Goal: Task Accomplishment & Management: Manage account settings

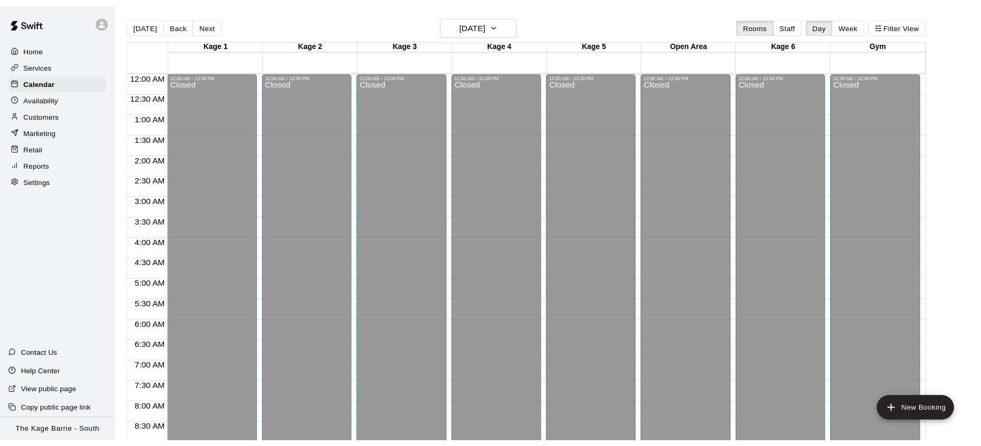
scroll to position [474, 0]
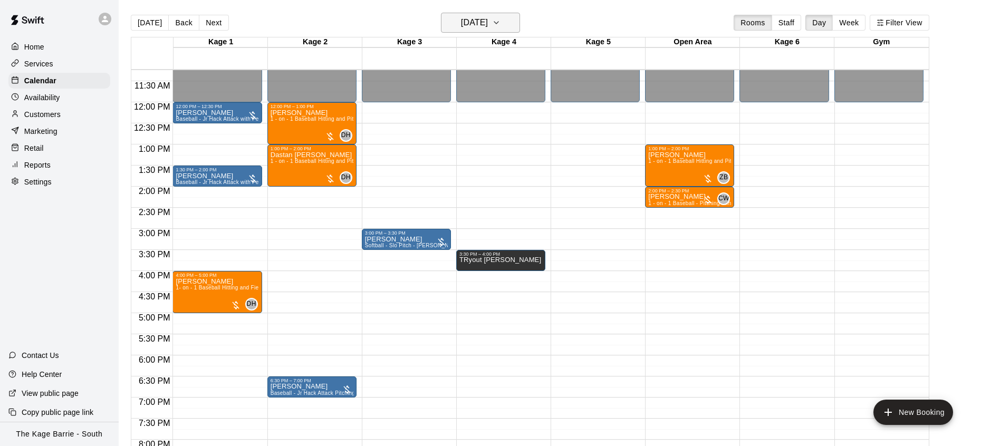
click at [467, 23] on h6 "[DATE]" at bounding box center [474, 22] width 27 height 15
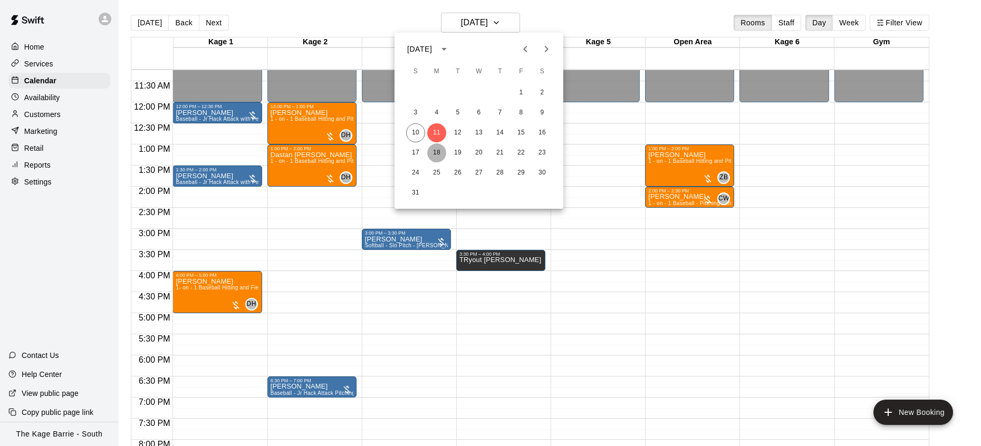
click at [439, 152] on button "18" at bounding box center [436, 153] width 19 height 19
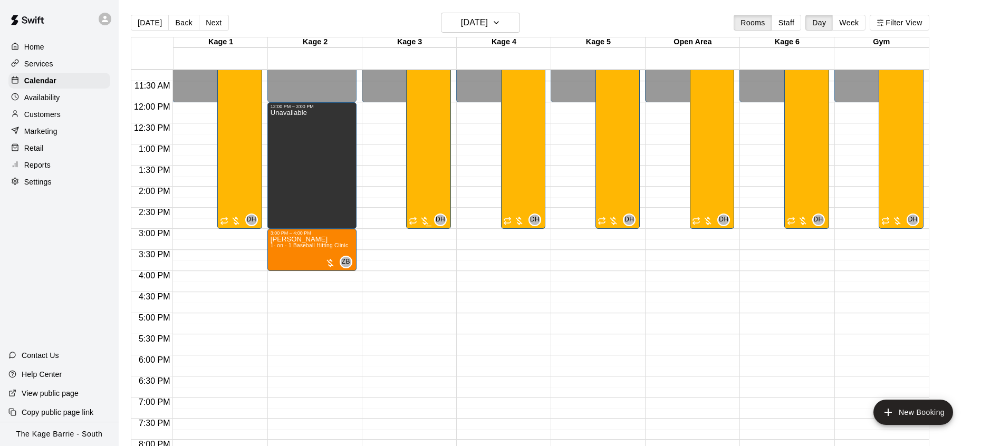
click at [429, 180] on div "Baseball - Tryout Prep Camp 2025 ([DATE] - [DATE]) 27/35 spots" at bounding box center [428, 206] width 39 height 446
click at [417, 46] on img "edit" at bounding box center [421, 44] width 12 height 12
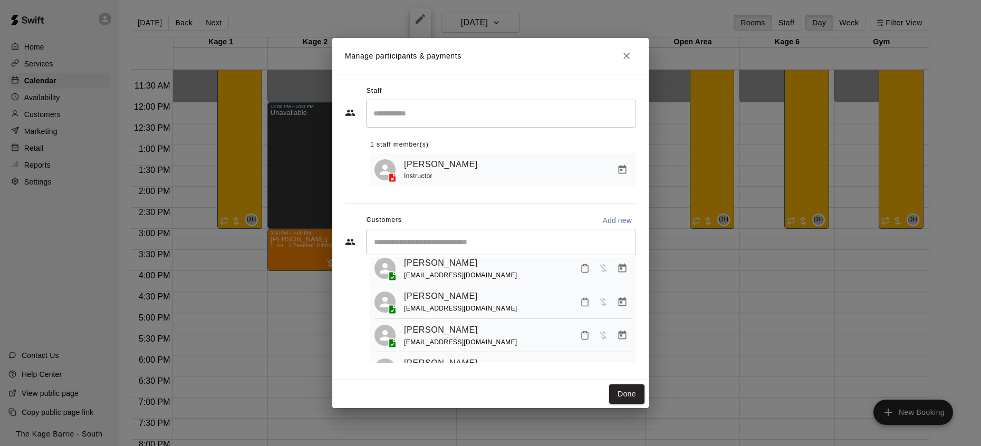
scroll to position [227, 0]
click at [627, 55] on icon "Close" at bounding box center [627, 56] width 11 height 11
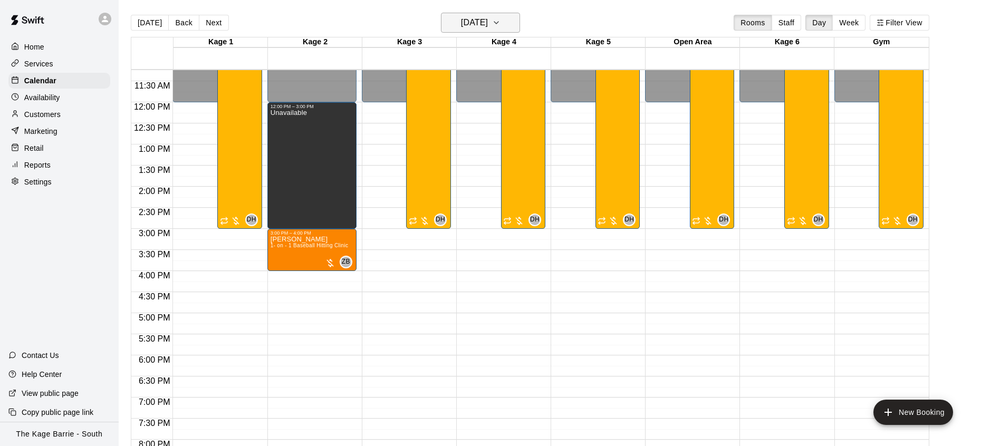
click at [501, 24] on icon "button" at bounding box center [496, 22] width 8 height 13
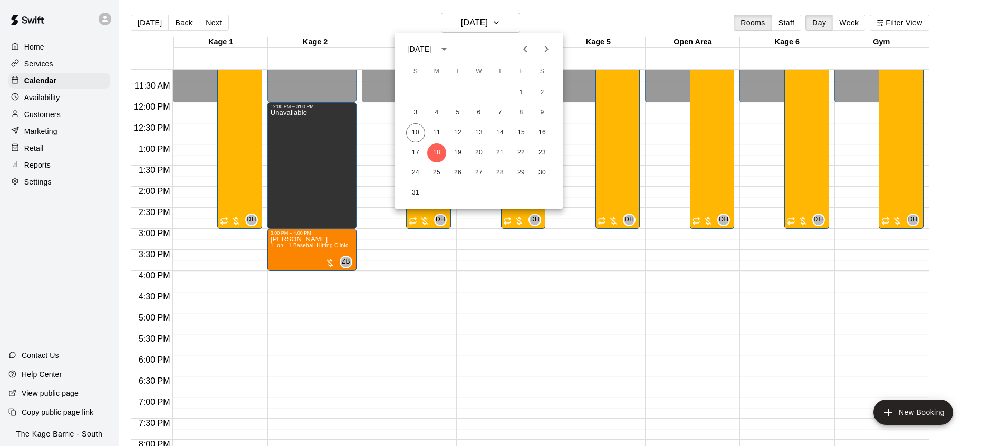
click at [526, 52] on icon "Previous month" at bounding box center [525, 49] width 13 height 13
click at [526, 52] on icon "Previous month" at bounding box center [525, 49] width 4 height 6
click at [542, 112] on button "14" at bounding box center [542, 112] width 19 height 19
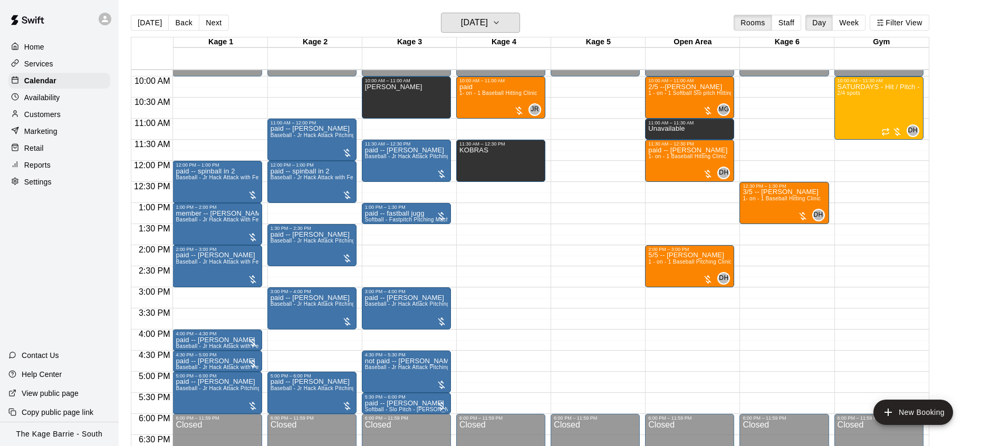
scroll to position [343, 0]
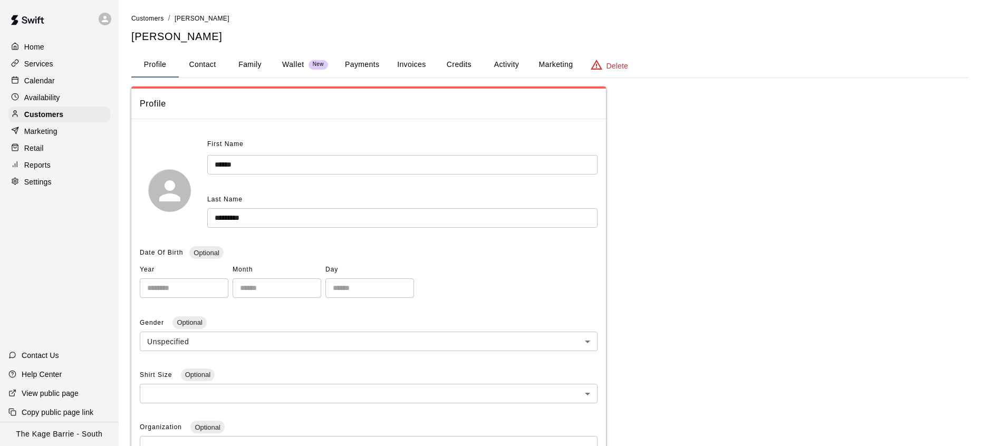
click at [257, 63] on button "Family" at bounding box center [249, 64] width 47 height 25
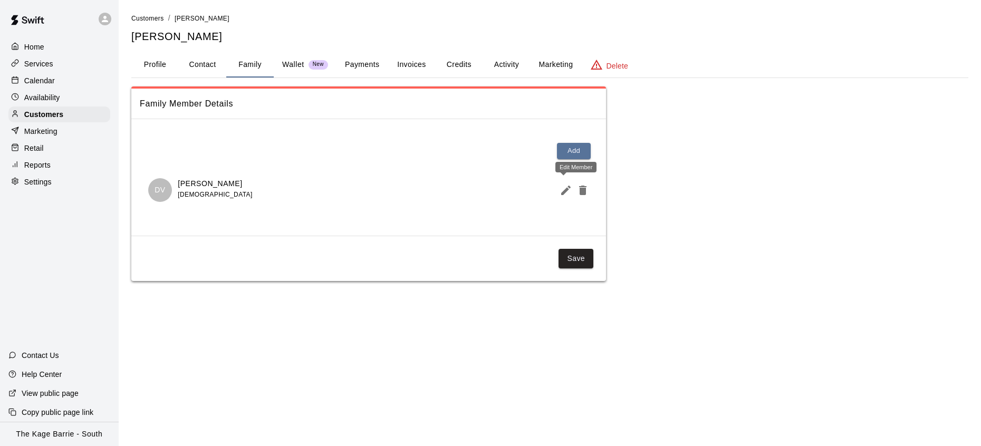
click at [561, 191] on icon "Edit Member" at bounding box center [566, 190] width 13 height 13
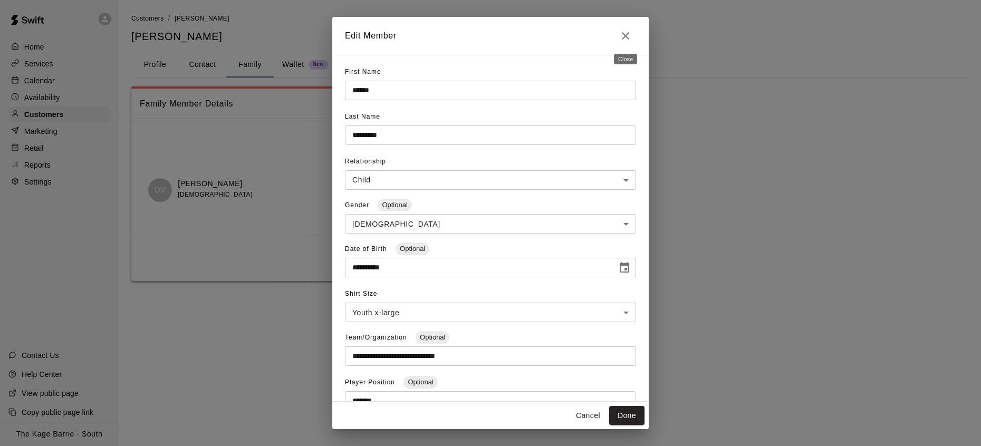
click at [630, 37] on icon "Close" at bounding box center [625, 36] width 13 height 13
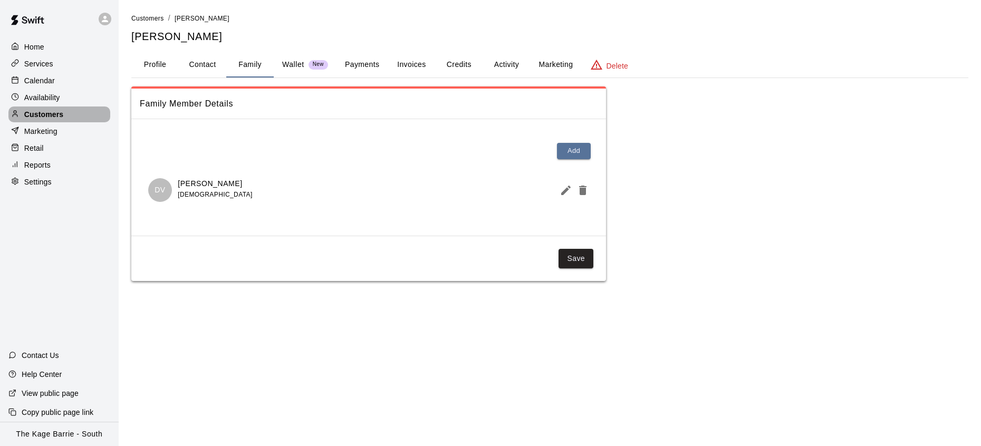
click at [54, 115] on p "Customers" at bounding box center [43, 114] width 39 height 11
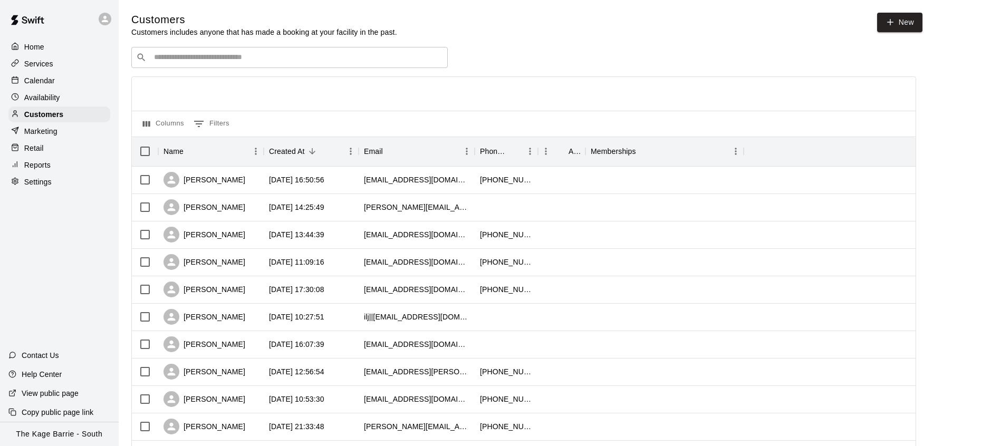
click at [251, 61] on input "Search customers by name or email" at bounding box center [297, 57] width 292 height 11
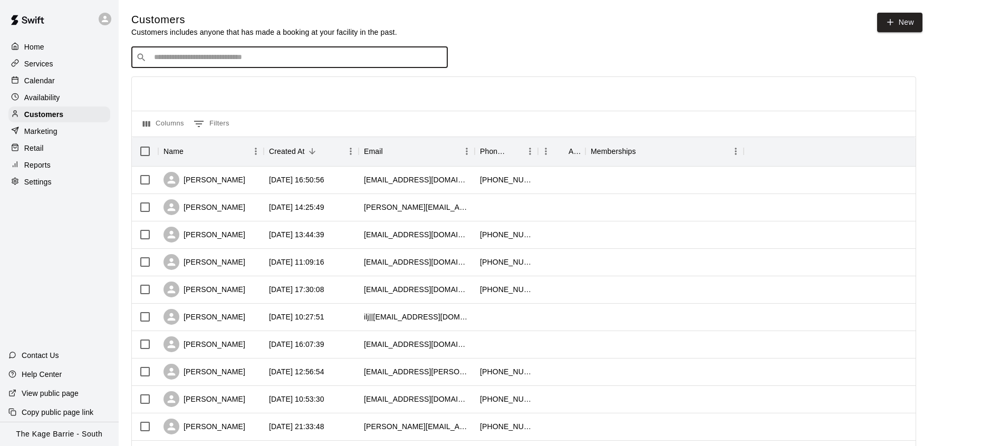
paste input "**********"
type input "**********"
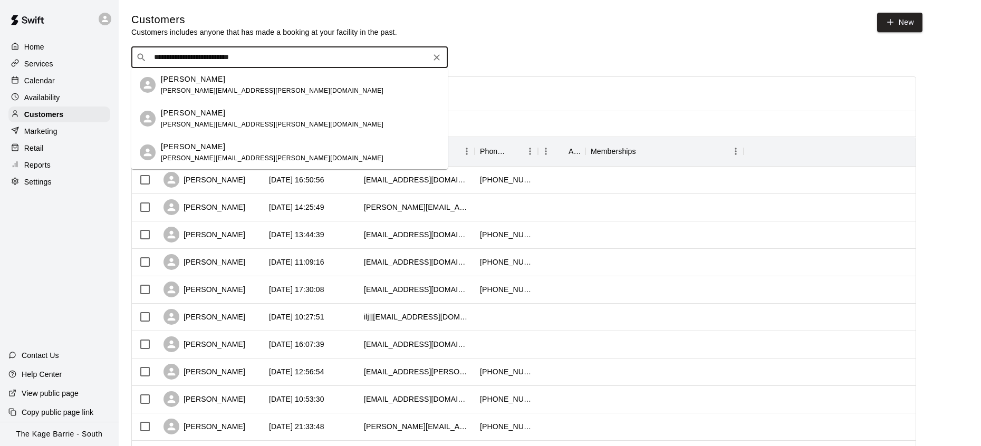
click at [234, 145] on div "[PERSON_NAME]" at bounding box center [272, 146] width 223 height 11
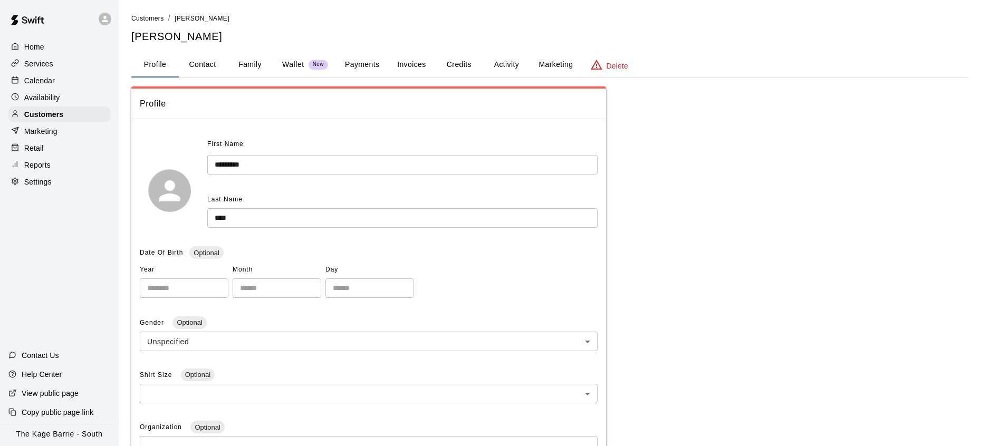
click at [261, 66] on button "Family" at bounding box center [249, 64] width 47 height 25
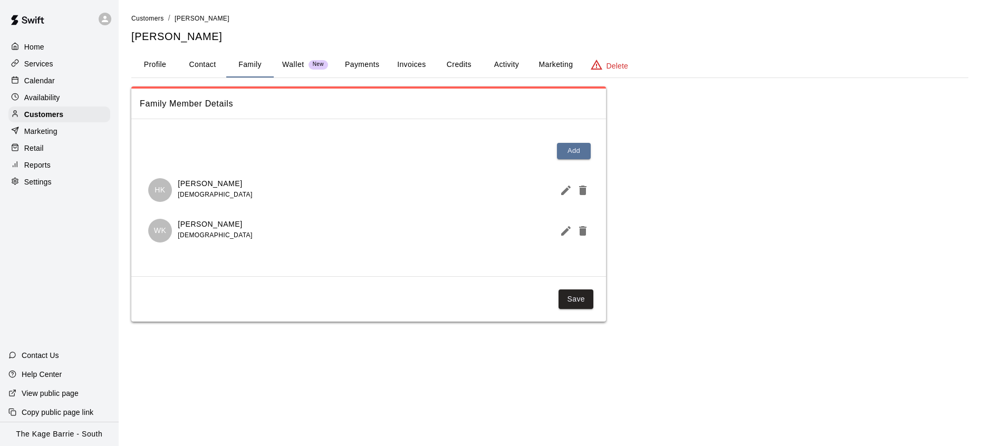
click at [563, 233] on icon "Edit Member" at bounding box center [565, 230] width 9 height 9
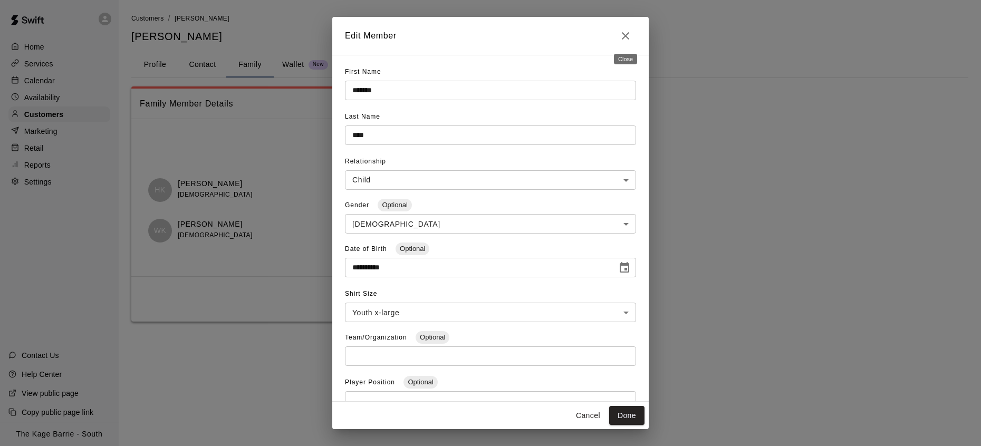
click at [627, 41] on icon "Close" at bounding box center [625, 36] width 13 height 13
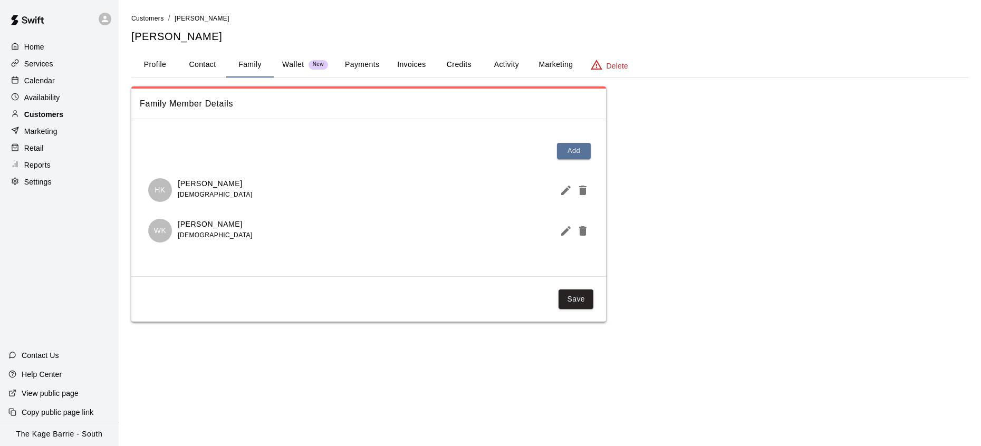
click at [56, 117] on p "Customers" at bounding box center [43, 114] width 39 height 11
drag, startPoint x: 56, startPoint y: 117, endPoint x: 70, endPoint y: 113, distance: 13.7
click at [56, 117] on p "Customers" at bounding box center [43, 114] width 39 height 11
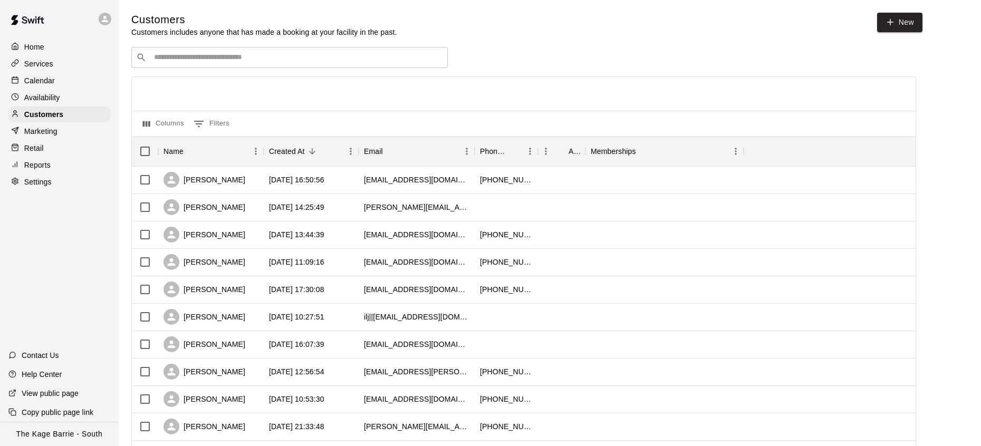
click at [310, 61] on input "Search customers by name or email" at bounding box center [297, 57] width 292 height 11
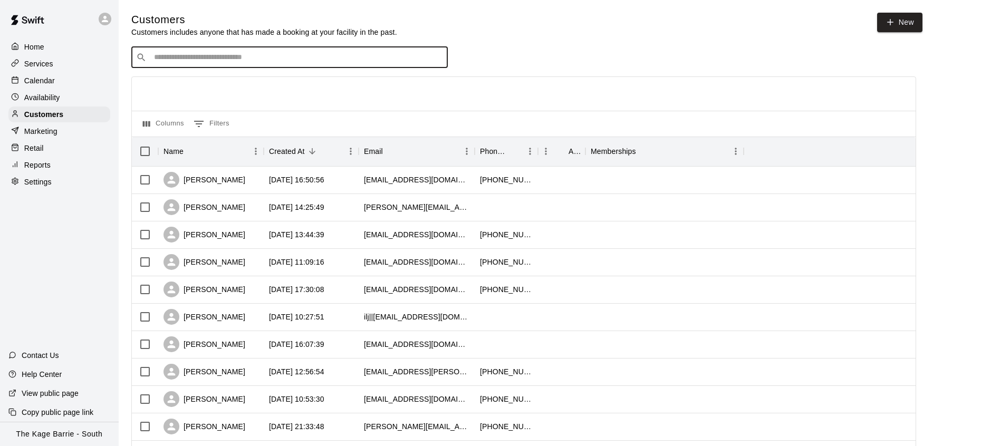
paste input "**********"
type input "**********"
click at [300, 79] on div "Ethan Maglaris stephenmaglaris@gmail.com" at bounding box center [300, 85] width 279 height 23
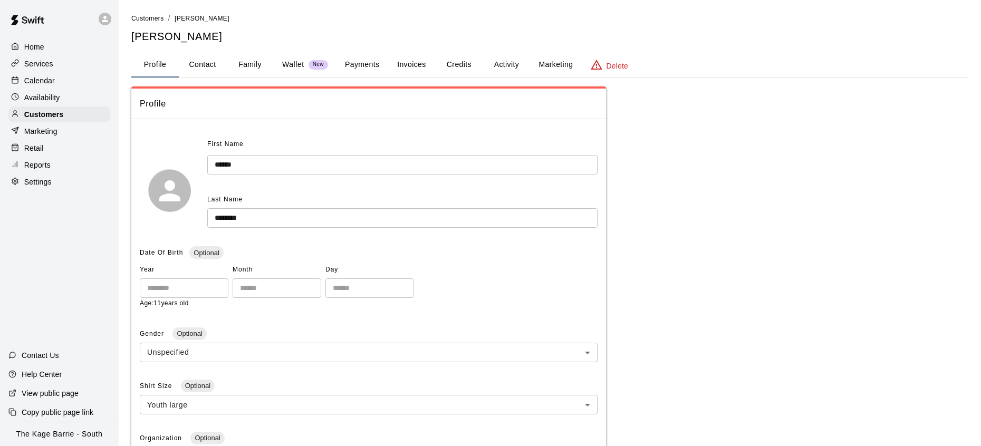
click at [251, 61] on button "Family" at bounding box center [249, 64] width 47 height 25
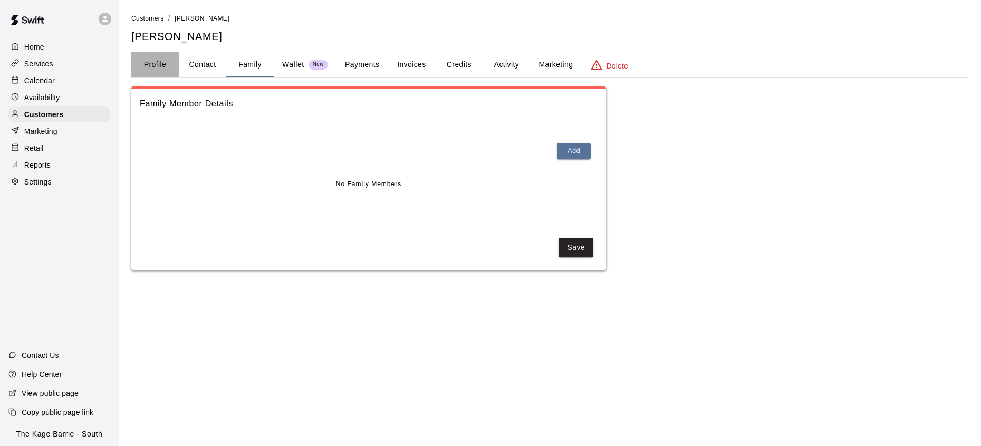
click at [160, 63] on button "Profile" at bounding box center [154, 64] width 47 height 25
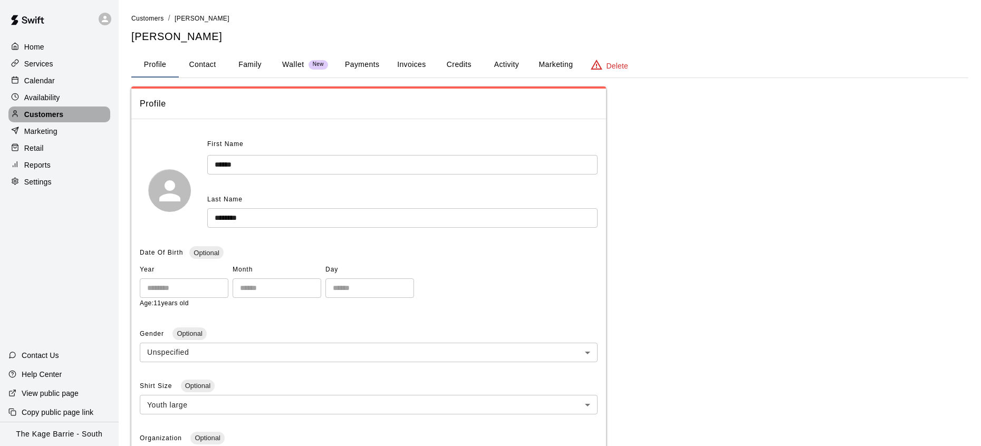
drag, startPoint x: 48, startPoint y: 110, endPoint x: 91, endPoint y: 104, distance: 43.1
click at [48, 110] on p "Customers" at bounding box center [43, 114] width 39 height 11
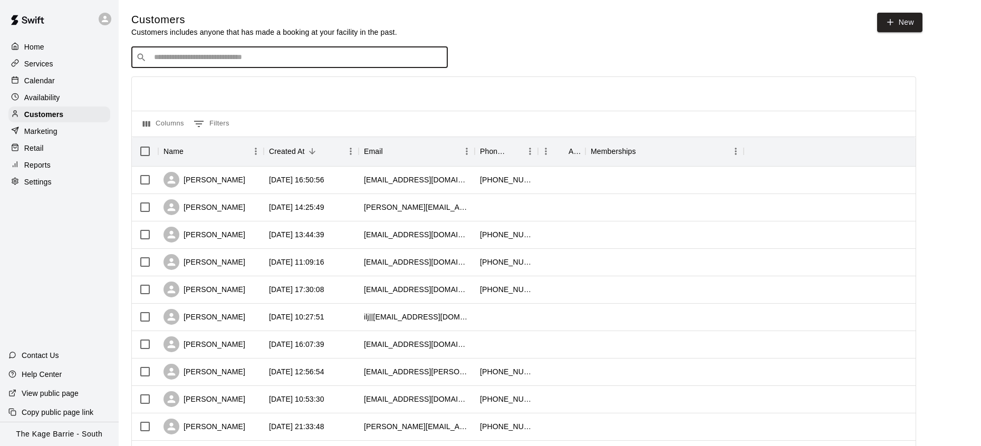
click at [223, 59] on input "Search customers by name or email" at bounding box center [297, 57] width 292 height 11
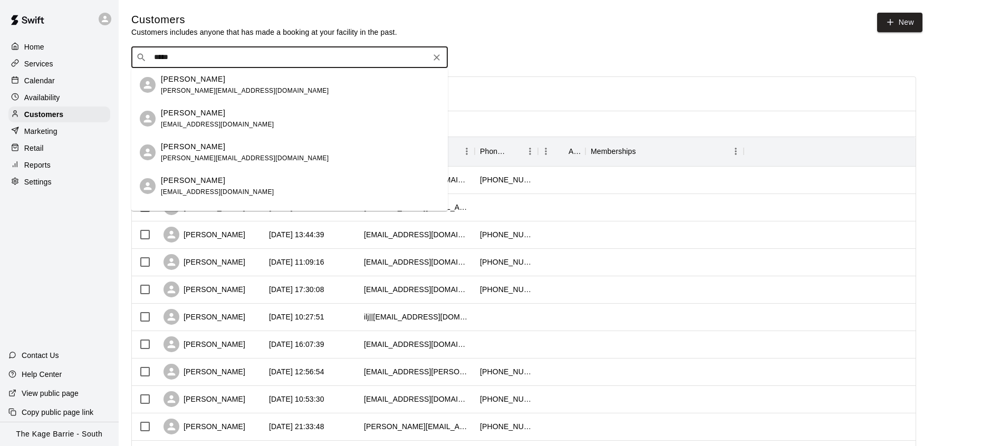
type input "******"
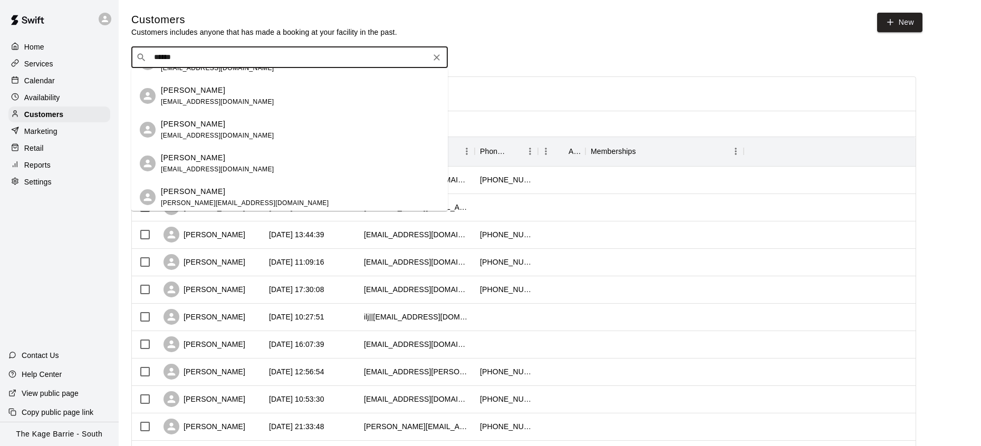
scroll to position [60, 0]
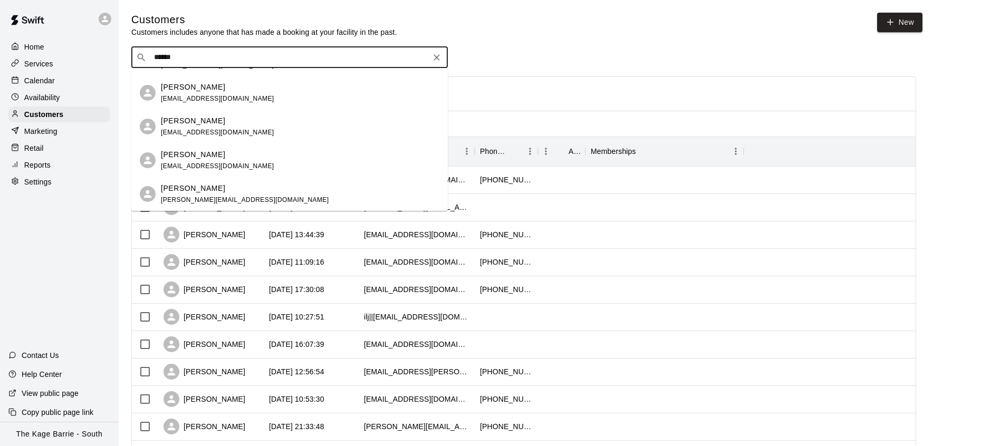
click at [230, 192] on div "Jake Jamieson" at bounding box center [245, 188] width 168 height 11
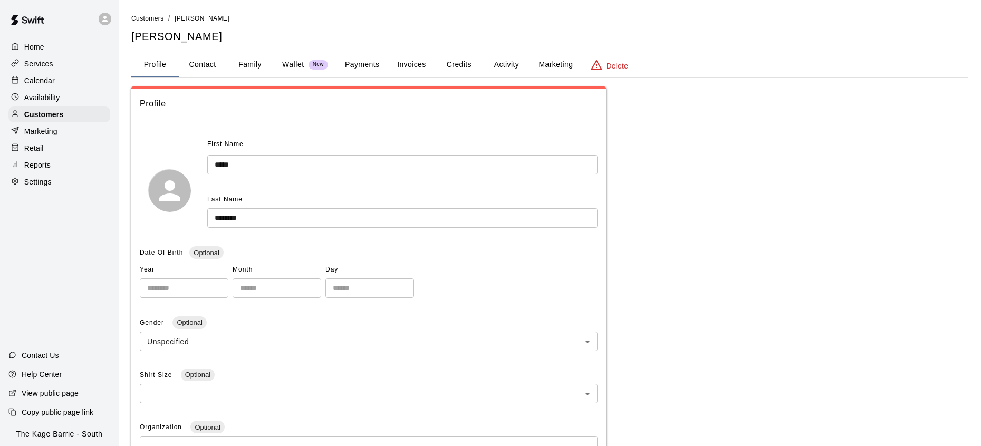
click at [257, 62] on button "Family" at bounding box center [249, 64] width 47 height 25
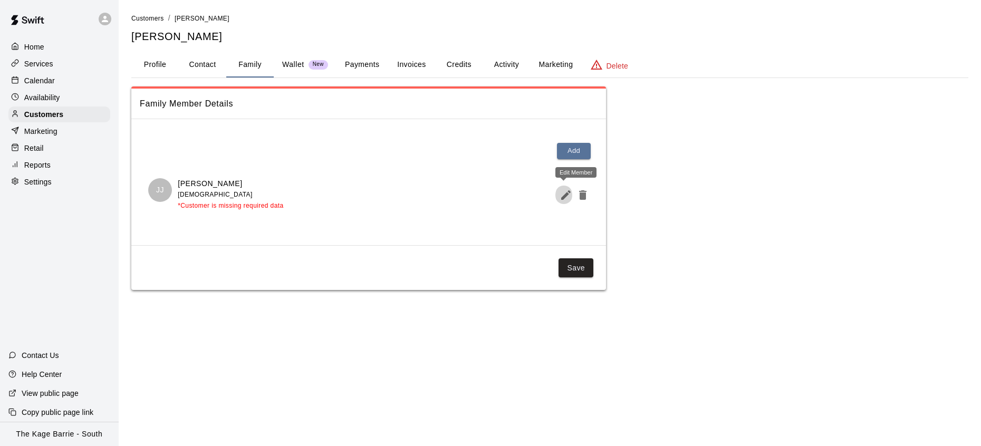
click at [561, 194] on icon "Edit Member" at bounding box center [566, 195] width 13 height 13
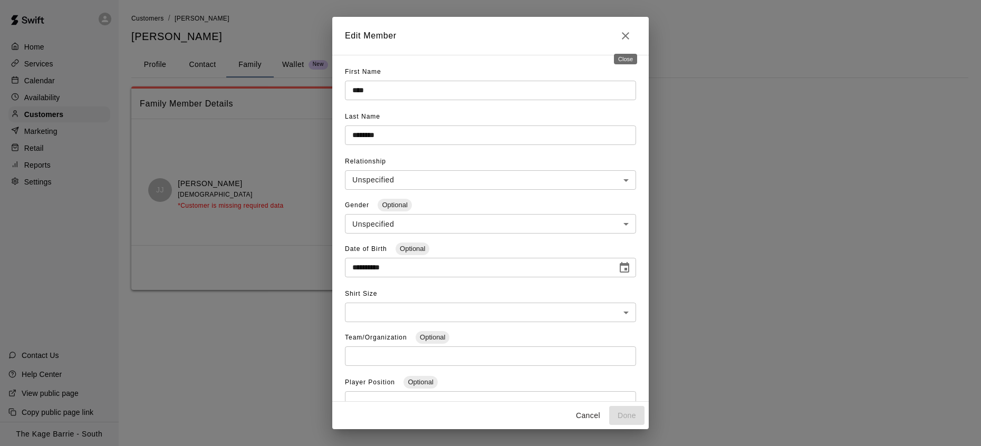
click at [631, 37] on icon "Close" at bounding box center [625, 36] width 13 height 13
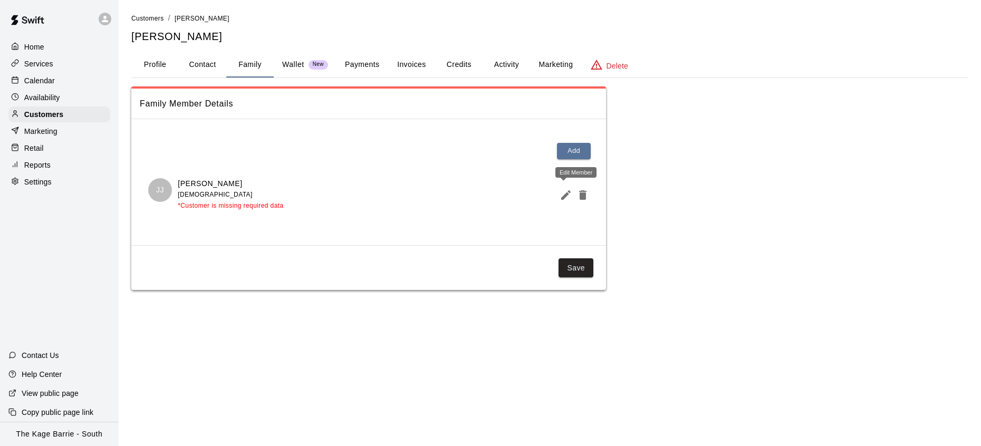
click at [560, 193] on icon "Edit Member" at bounding box center [566, 195] width 13 height 13
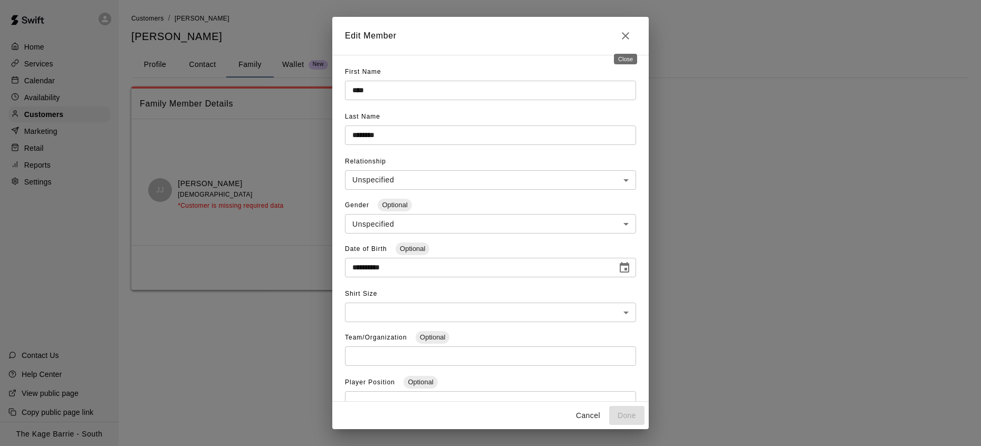
click at [628, 36] on icon "Close" at bounding box center [625, 36] width 13 height 13
